Goal: Task Accomplishment & Management: Complete application form

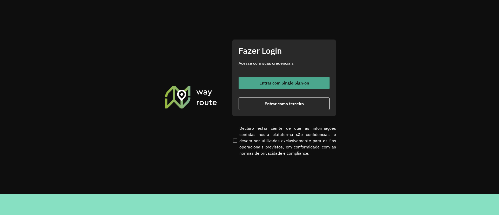
click at [279, 82] on span "Entrar com Single Sign-on" at bounding box center [284, 83] width 50 height 4
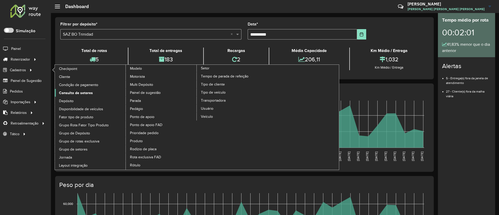
click at [72, 91] on span "Consulta de setores" at bounding box center [76, 92] width 34 height 5
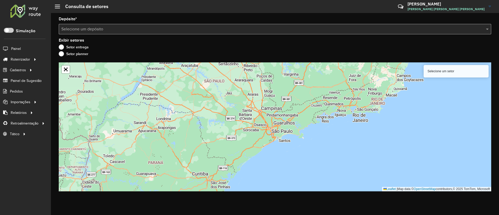
click at [132, 29] on input "text" at bounding box center [269, 29] width 417 height 6
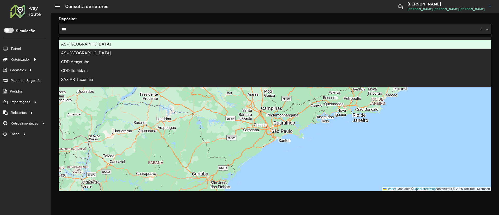
type input "****"
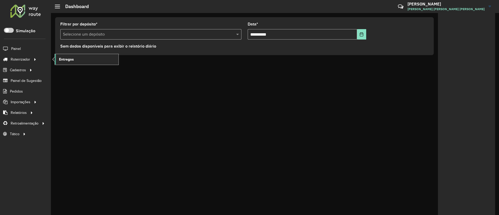
click at [61, 60] on span "Entregas" at bounding box center [66, 59] width 15 height 5
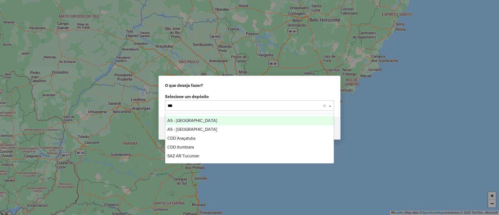
type input "****"
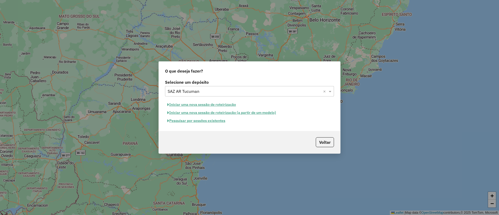
click at [206, 120] on button "Pesquisar por sessões existentes" at bounding box center [196, 121] width 63 height 8
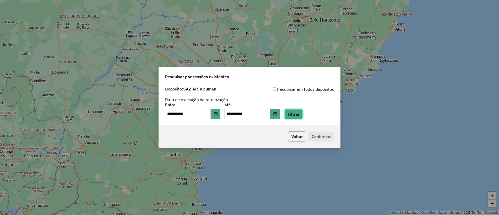
click at [297, 116] on button "Filtrar" at bounding box center [293, 114] width 18 height 10
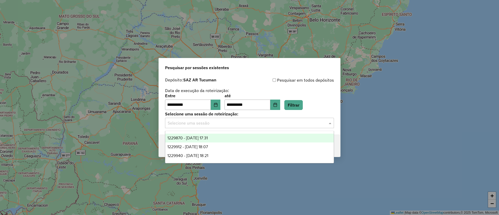
click at [207, 125] on input "text" at bounding box center [243, 123] width 153 height 6
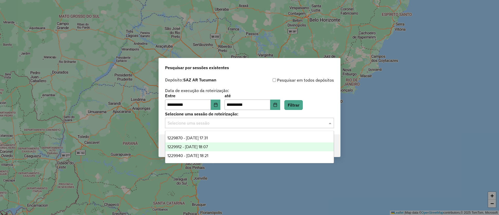
click at [208, 145] on span "1229912 - 15/08/2025 18:07" at bounding box center [187, 146] width 41 height 4
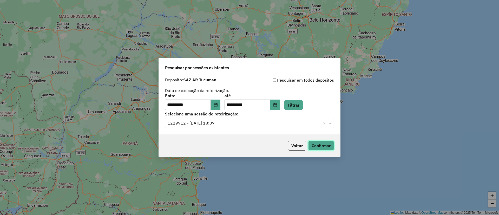
click at [326, 145] on button "Confirmar" at bounding box center [321, 145] width 26 height 10
click at [227, 123] on input "text" at bounding box center [243, 123] width 153 height 6
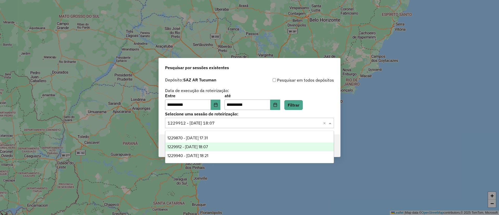
click at [227, 123] on input "text" at bounding box center [243, 123] width 153 height 6
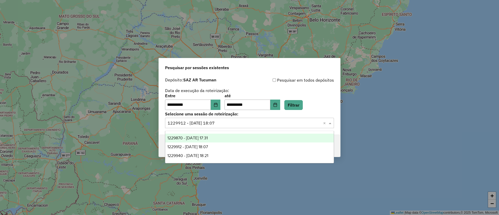
click at [210, 135] on div "1229870 - 15/08/2025 17:31" at bounding box center [249, 137] width 168 height 9
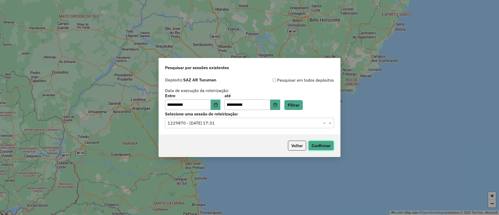
click at [327, 146] on button "Confirmar" at bounding box center [321, 145] width 26 height 10
click at [234, 122] on input "text" at bounding box center [243, 123] width 153 height 6
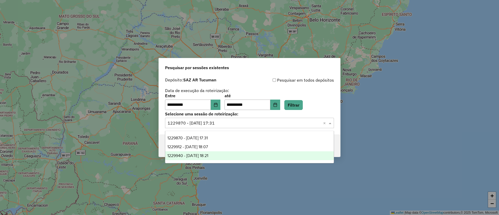
click at [220, 152] on div "1229940 - 15/08/2025 18:21" at bounding box center [249, 155] width 168 height 9
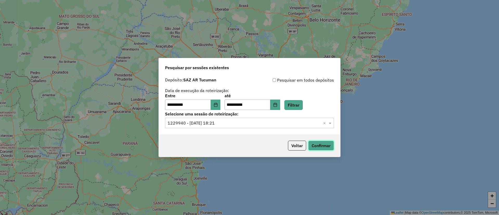
click at [319, 143] on button "Confirmar" at bounding box center [321, 145] width 26 height 10
click at [277, 106] on icon "Choose Date" at bounding box center [275, 105] width 4 height 4
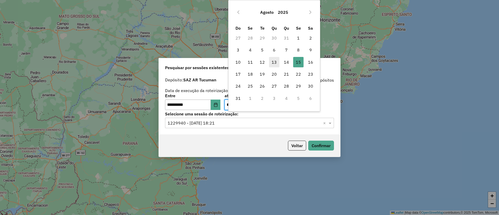
click at [276, 61] on span "13" at bounding box center [274, 62] width 10 height 10
type input "**********"
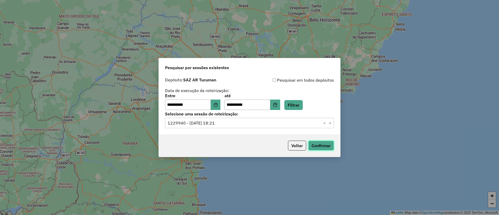
click at [317, 146] on button "Confirmar" at bounding box center [321, 145] width 26 height 10
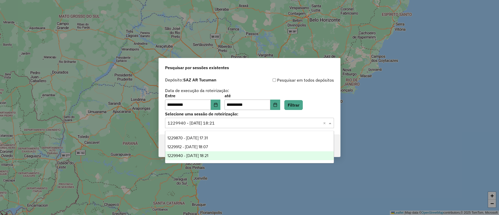
click at [243, 120] on input "text" at bounding box center [243, 123] width 153 height 6
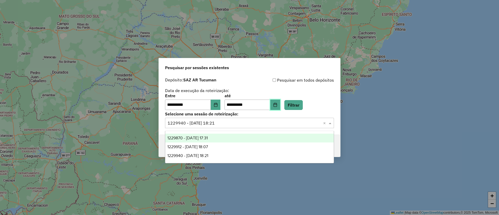
click at [277, 104] on icon "Choose Date" at bounding box center [274, 105] width 3 height 4
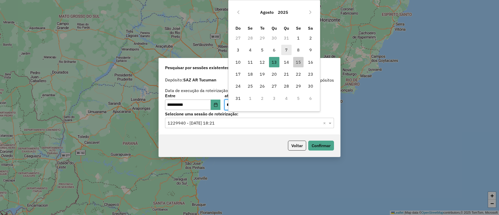
click at [284, 50] on span "7" at bounding box center [286, 50] width 10 height 10
type input "**********"
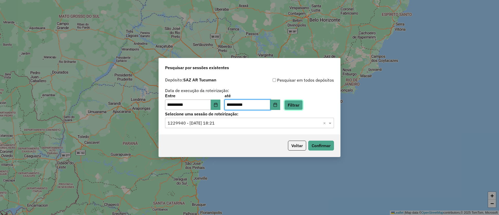
click at [300, 108] on button "Filtrar" at bounding box center [293, 105] width 18 height 10
click at [217, 122] on input "text" at bounding box center [243, 123] width 153 height 6
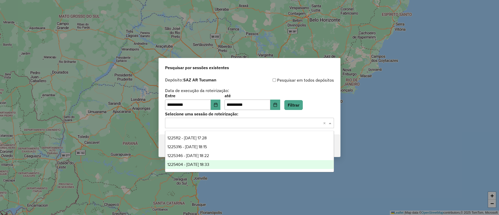
click at [204, 161] on div "1225404 - 07/08/2025 18:33" at bounding box center [249, 164] width 168 height 9
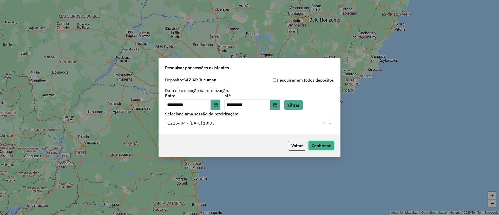
click at [317, 145] on button "Confirmar" at bounding box center [321, 145] width 26 height 10
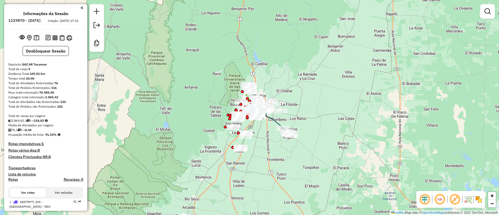
click at [481, 205] on div "NR R" at bounding box center [450, 199] width 69 height 17
click at [480, 202] on img at bounding box center [478, 199] width 8 height 8
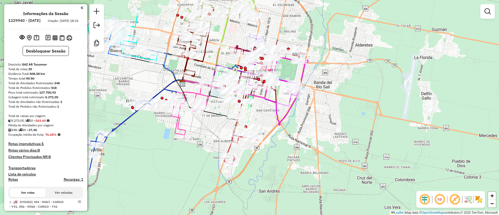
click at [478, 200] on img at bounding box center [478, 199] width 8 height 8
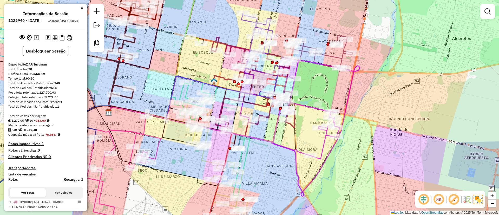
drag, startPoint x: 306, startPoint y: 119, endPoint x: 294, endPoint y: 115, distance: 12.5
click at [294, 115] on div "Janela de atendimento Grade de atendimento Capacidade Transportadoras Veículos …" at bounding box center [249, 107] width 499 height 215
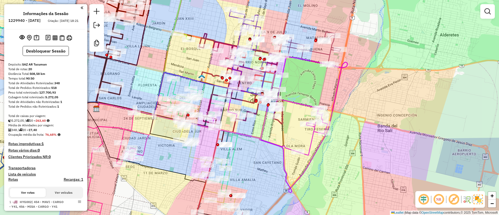
click at [312, 140] on icon at bounding box center [278, 106] width 108 height 98
select select "**********"
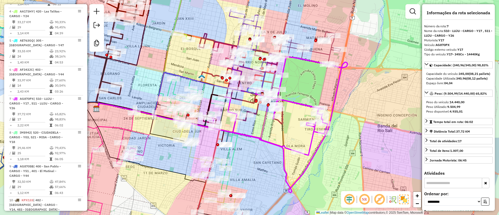
scroll to position [401, 0]
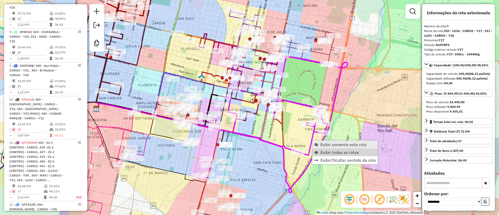
click at [333, 146] on span "Exibir somente esta rota" at bounding box center [343, 144] width 46 height 4
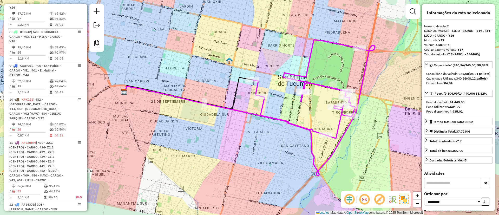
drag, startPoint x: 323, startPoint y: 121, endPoint x: 293, endPoint y: 131, distance: 31.3
click at [294, 131] on div "Janela de atendimento Grade de atendimento Capacidade Transportadoras Veículos …" at bounding box center [249, 107] width 499 height 215
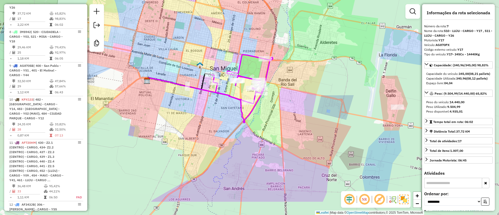
drag, startPoint x: 326, startPoint y: 123, endPoint x: 280, endPoint y: 88, distance: 57.7
click at [280, 88] on div "Janela de atendimento Grade de atendimento Capacidade Transportadoras Veículos …" at bounding box center [249, 107] width 499 height 215
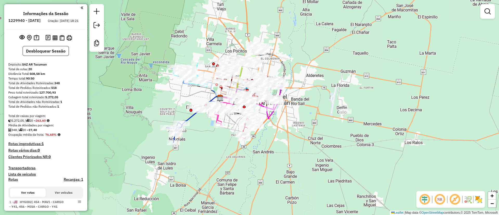
click at [482, 202] on img at bounding box center [478, 199] width 8 height 8
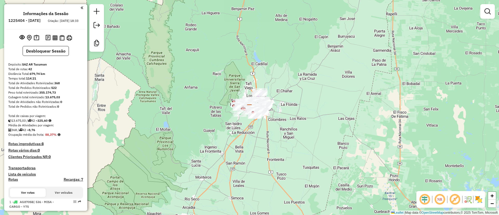
click at [475, 197] on img at bounding box center [478, 199] width 8 height 8
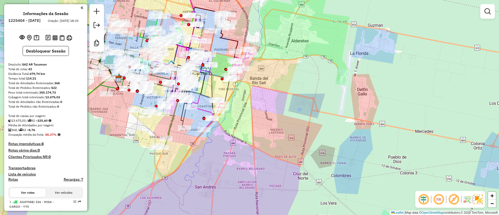
drag, startPoint x: 226, startPoint y: 107, endPoint x: 240, endPoint y: 116, distance: 16.7
click at [240, 116] on div "Janela de atendimento Grade de atendimento Capacidade Transportadoras Veículos …" at bounding box center [249, 107] width 499 height 215
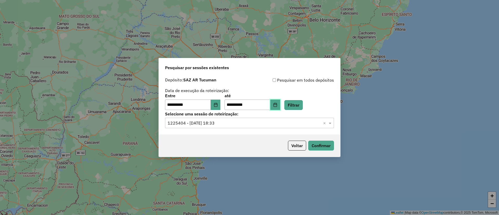
click at [277, 106] on icon "Choose Date" at bounding box center [275, 105] width 4 height 4
click at [200, 87] on div "**********" at bounding box center [249, 93] width 169 height 33
click at [277, 106] on icon "Choose Date" at bounding box center [275, 105] width 4 height 4
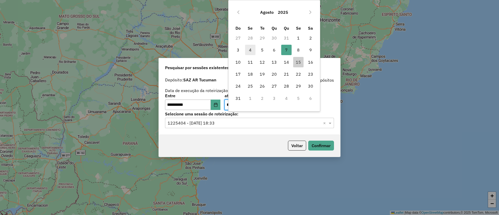
click at [252, 50] on span "4" at bounding box center [250, 50] width 10 height 10
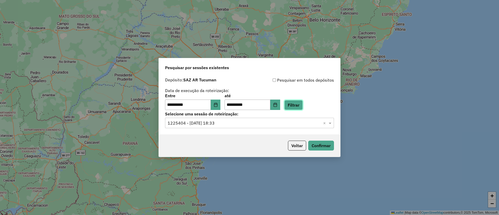
click at [297, 104] on button "Filtrar" at bounding box center [293, 105] width 18 height 10
click at [277, 105] on icon "Choose Date" at bounding box center [275, 105] width 4 height 4
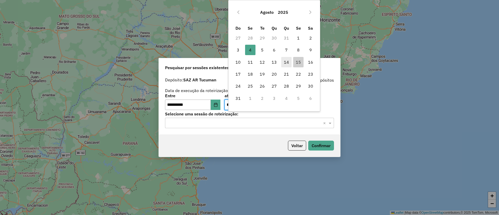
click at [288, 62] on span "14" at bounding box center [286, 62] width 10 height 10
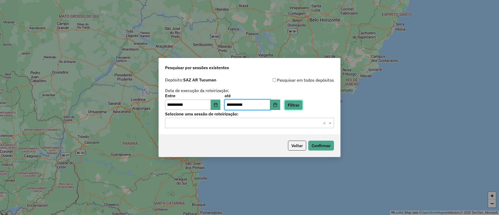
click at [303, 102] on button "Filtrar" at bounding box center [293, 105] width 18 height 10
click at [223, 124] on input "text" at bounding box center [243, 123] width 153 height 6
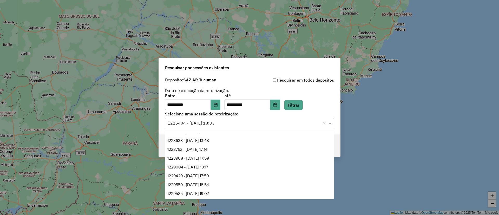
scroll to position [229, 0]
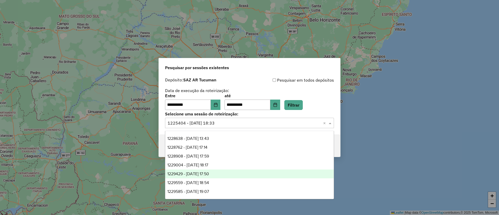
click at [206, 174] on span "1229429 - 14/08/2025 17:50" at bounding box center [188, 173] width 42 height 4
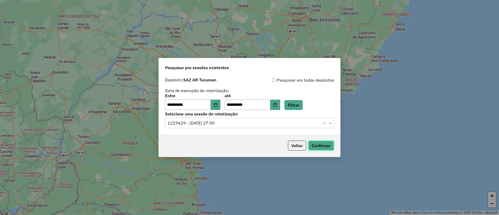
click at [320, 144] on button "Confirmar" at bounding box center [321, 145] width 26 height 10
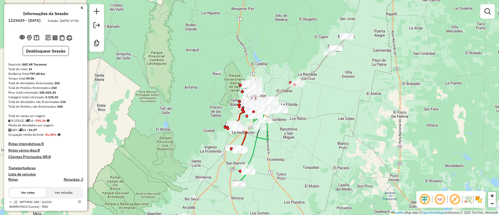
click at [479, 199] on img at bounding box center [478, 199] width 8 height 8
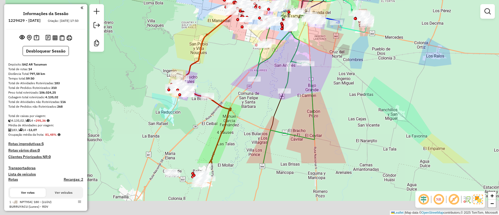
drag, startPoint x: 186, startPoint y: 124, endPoint x: 234, endPoint y: 52, distance: 86.8
click at [234, 50] on div "Janela de atendimento Grade de atendimento Capacidade Transportadoras Veículos …" at bounding box center [249, 107] width 499 height 215
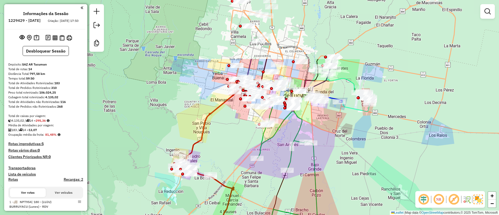
drag, startPoint x: 231, startPoint y: 78, endPoint x: 233, endPoint y: 158, distance: 80.5
click at [233, 158] on div "Janela de atendimento Grade de atendimento Capacidade Transportadoras Veículos …" at bounding box center [249, 107] width 499 height 215
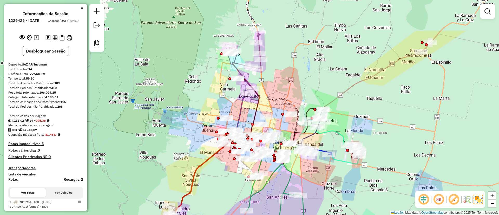
drag, startPoint x: 221, startPoint y: 89, endPoint x: 210, endPoint y: 141, distance: 53.5
click at [210, 141] on div "Janela de atendimento Grade de atendimento Capacidade Transportadoras Veículos …" at bounding box center [249, 107] width 499 height 215
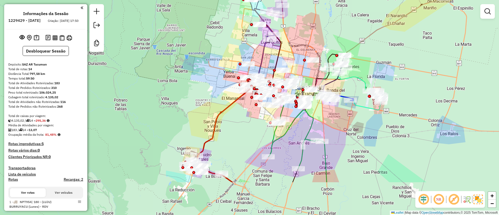
drag, startPoint x: 317, startPoint y: 54, endPoint x: 339, endPoint y: -1, distance: 59.1
click at [339, 0] on html "Aguarde... Pop-up bloqueado! Seu navegador bloqueou automáticamente a abertura …" at bounding box center [249, 107] width 499 height 215
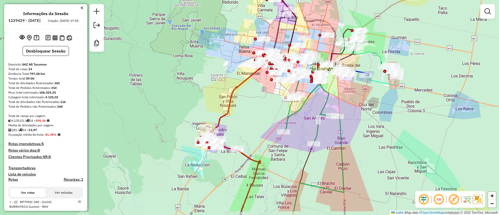
drag, startPoint x: 244, startPoint y: 125, endPoint x: 277, endPoint y: 58, distance: 74.7
click at [278, 58] on div "Rota 8 - Placa AF729HA 0000328514 - Palavecino Myriam Ester Janela de atendimen…" at bounding box center [249, 107] width 499 height 215
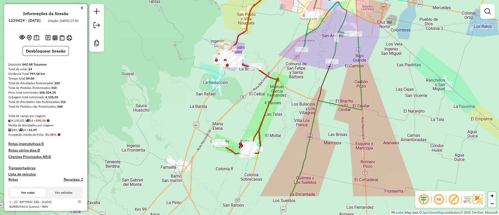
drag, startPoint x: 240, startPoint y: 150, endPoint x: 238, endPoint y: 95, distance: 54.8
click at [240, 108] on div "Rota 8 - Placa AF729HA 0000328514 - Palavecino Myriam Ester Janela de atendimen…" at bounding box center [249, 107] width 499 height 215
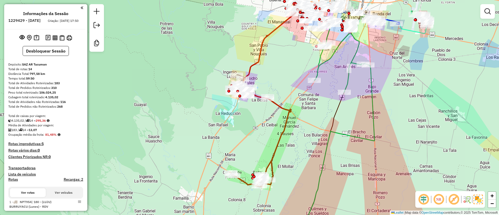
drag, startPoint x: 250, startPoint y: 51, endPoint x: 260, endPoint y: 86, distance: 36.2
click at [263, 85] on div "Rota 8 - Placa AF729HA 0000328514 - Palavecino Myriam Ester Janela de atendimen…" at bounding box center [249, 107] width 499 height 215
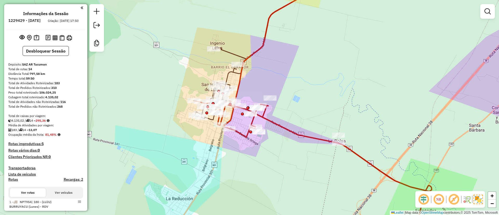
drag, startPoint x: 206, startPoint y: 69, endPoint x: 216, endPoint y: 72, distance: 9.9
click at [213, 72] on div "Rota 8 - Placa AF729HA 0000328514 - Palavecino Myriam Ester Janela de atendimen…" at bounding box center [249, 107] width 499 height 215
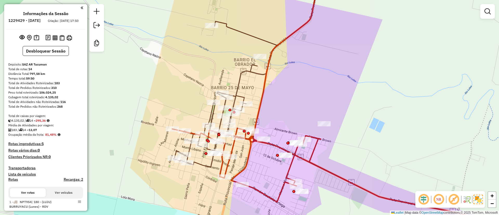
click at [240, 82] on icon at bounding box center [226, 94] width 104 height 146
select select "**********"
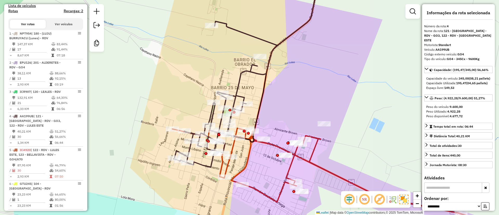
scroll to position [281, 0]
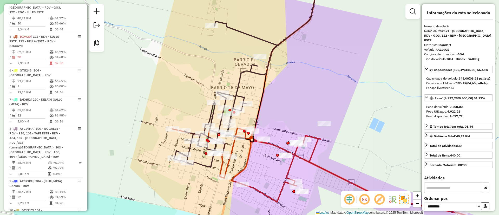
click at [240, 82] on icon at bounding box center [226, 94] width 104 height 146
click at [237, 82] on icon at bounding box center [226, 94] width 104 height 146
click at [311, 155] on icon at bounding box center [334, 182] width 325 height 108
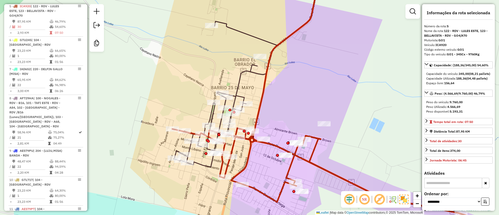
scroll to position [315, 0]
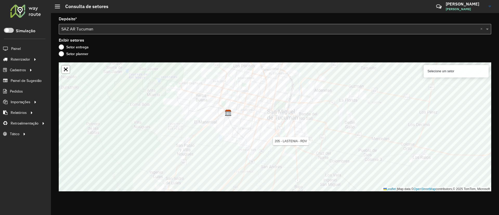
click at [260, 61] on div "Depósito * Selecione um depósito × SAZ AR Tucuman × Exibir setores Setor entreg…" at bounding box center [275, 114] width 448 height 202
click at [230, 53] on formly-group "Depósito * Selecione um depósito × SAZ AR Tucuman × Exibir setores Setor entreg…" at bounding box center [275, 104] width 432 height 174
click at [129, 31] on input "text" at bounding box center [269, 29] width 417 height 6
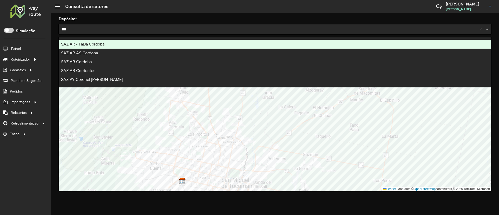
type input "****"
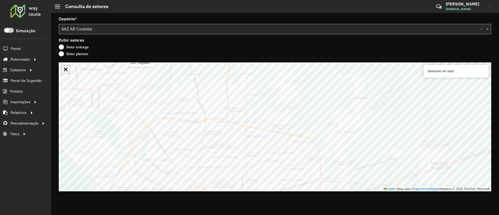
click at [68, 70] on link "Abrir mapa em tela cheia" at bounding box center [66, 69] width 8 height 8
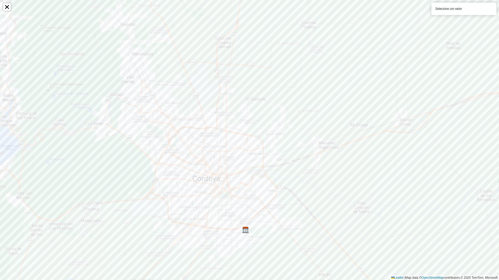
click at [5, 11] on div at bounding box center [7, 7] width 9 height 9
click at [5, 10] on link "Abrir mapa em tela cheia" at bounding box center [7, 7] width 8 height 8
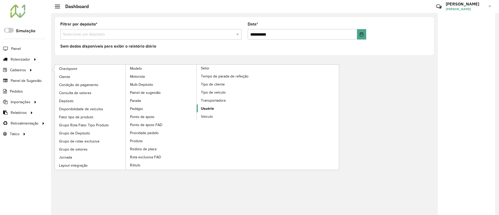
click at [210, 109] on span "Usuário" at bounding box center [207, 108] width 13 height 5
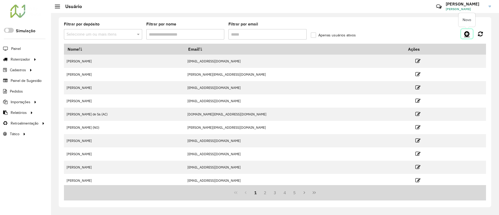
click at [465, 31] on icon at bounding box center [466, 34] width 5 height 6
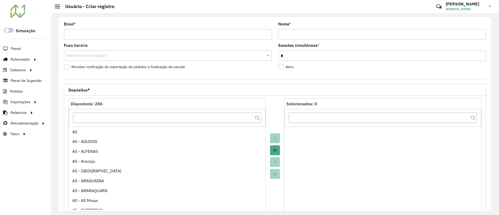
click at [206, 34] on input "Email *" at bounding box center [168, 34] width 208 height 10
paste input "**********"
type input "**********"
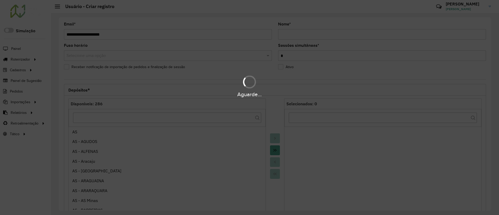
click at [240, 47] on hb-app "Aguarde... Pop-up bloqueado! Seu navegador bloqueou automáticamente a abertura …" at bounding box center [249, 107] width 499 height 215
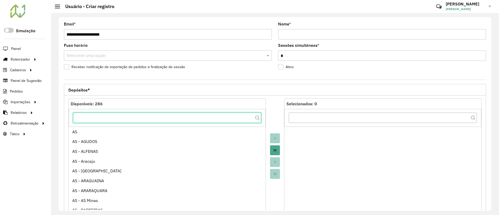
click at [199, 115] on input "text" at bounding box center [167, 117] width 188 height 10
type input "*"
type input "******"
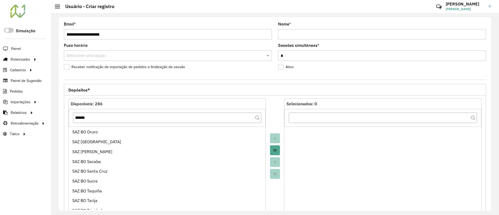
click at [273, 148] on icon "Move All to Target" at bounding box center [275, 150] width 4 height 4
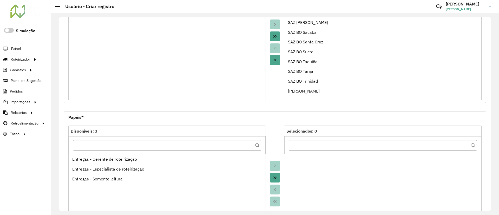
scroll to position [156, 0]
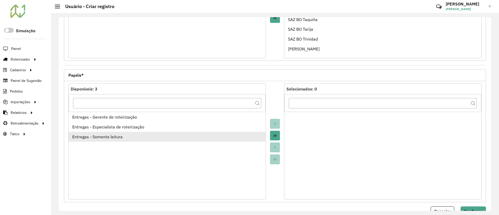
click at [136, 138] on div "Entregas - Somente leitura" at bounding box center [167, 136] width 190 height 6
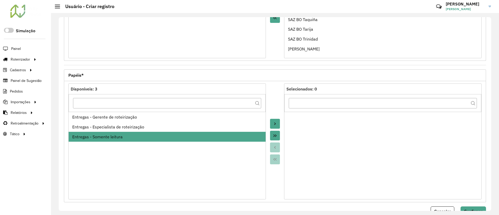
drag, startPoint x: 274, startPoint y: 124, endPoint x: 280, endPoint y: 126, distance: 6.2
click at [274, 124] on icon "Move to Target" at bounding box center [275, 123] width 2 height 3
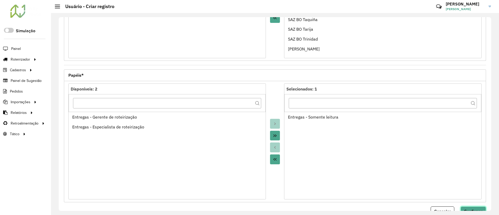
click at [482, 207] on button "Confirmar" at bounding box center [472, 211] width 25 height 10
